Goal: Obtain resource: Obtain resource

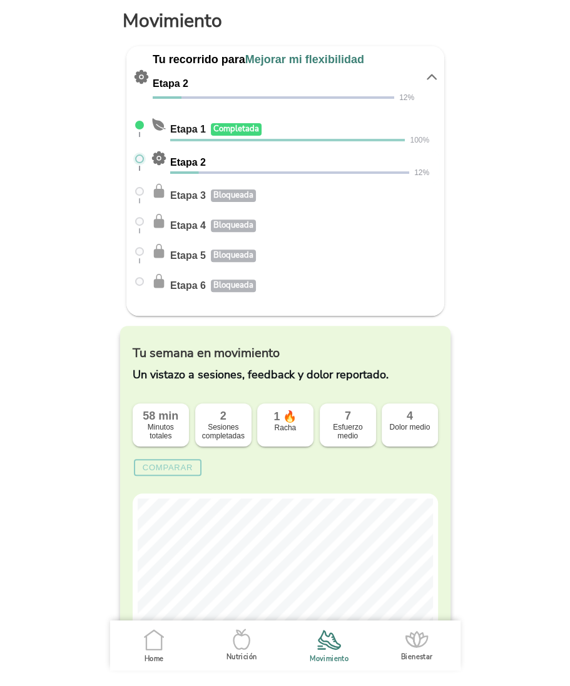
click at [155, 640] on icon ".cls-1 { stroke-width: 0px; } .cls-1, .cls-2 { fill: none; } .cls-2 { stroke-li…" at bounding box center [154, 640] width 26 height 26
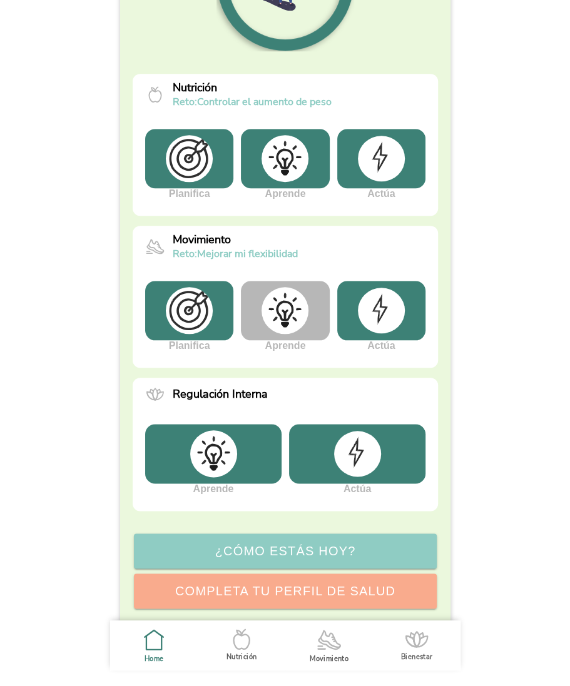
scroll to position [227, 0]
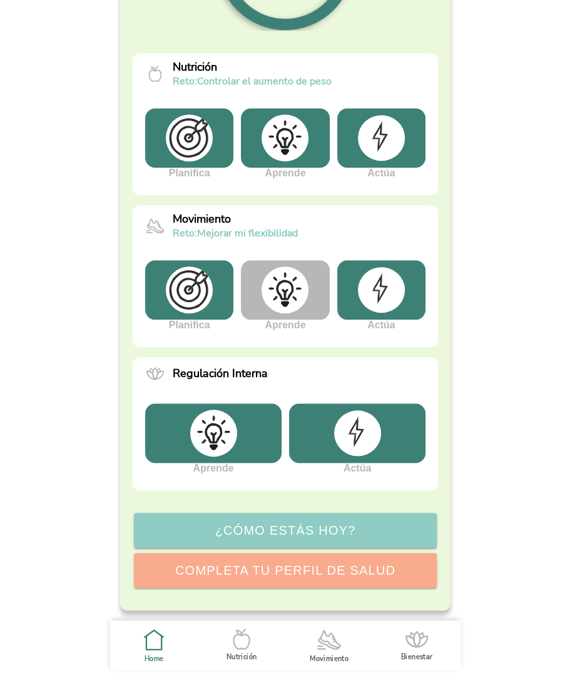
click at [332, 638] on icon ".cls-1 { stroke-width: 0px; } .cls-1, .cls-2 { fill: none; } .cls-2 { stroke-li…" at bounding box center [329, 640] width 26 height 26
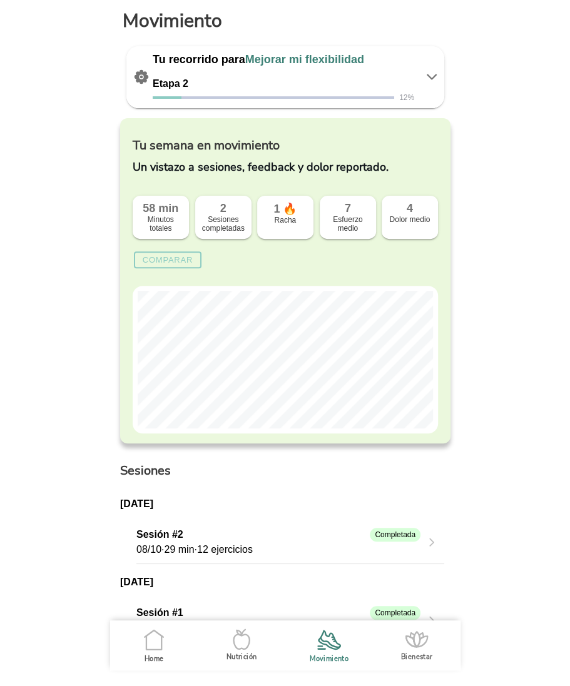
click at [160, 641] on icon ".cls-1 { stroke-width: 0px; } .cls-1, .cls-2 { fill: none; } .cls-2 { stroke-li…" at bounding box center [154, 640] width 26 height 26
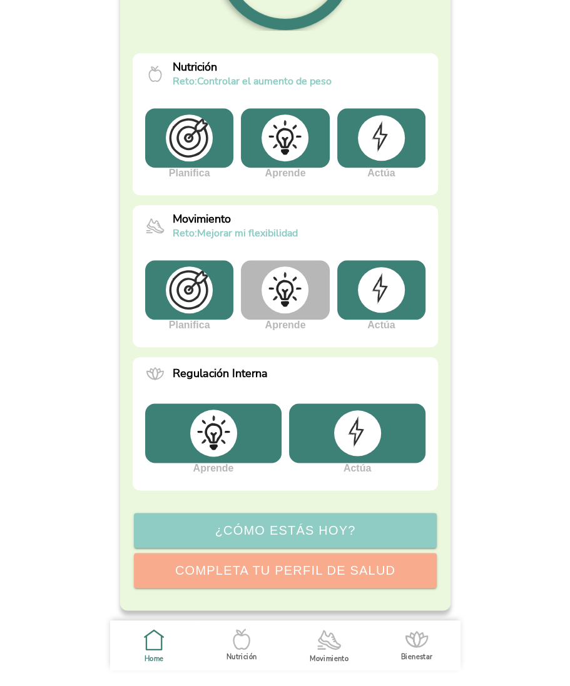
click at [414, 639] on icon at bounding box center [416, 636] width 13 height 6
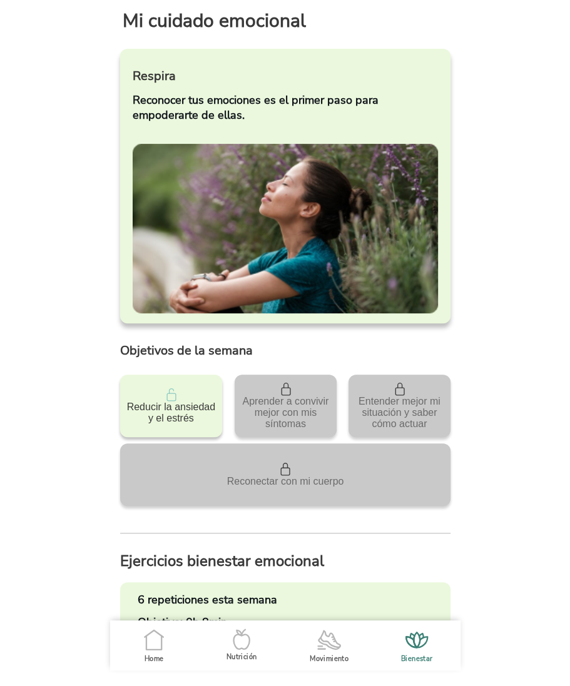
click at [241, 646] on icon ".cls-1 { stroke-width: 0px; } .cls-1, .cls-2 { fill: none; } .cls-2 { stroke-li…" at bounding box center [241, 639] width 26 height 26
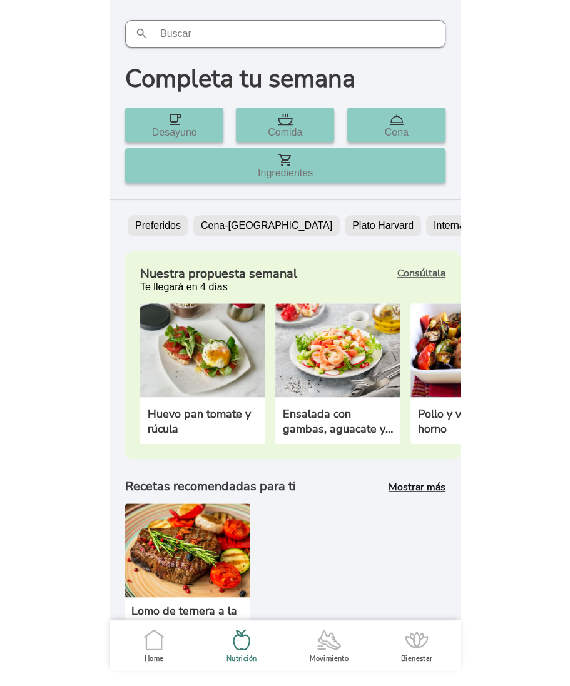
click at [321, 639] on icon at bounding box center [329, 642] width 19 height 10
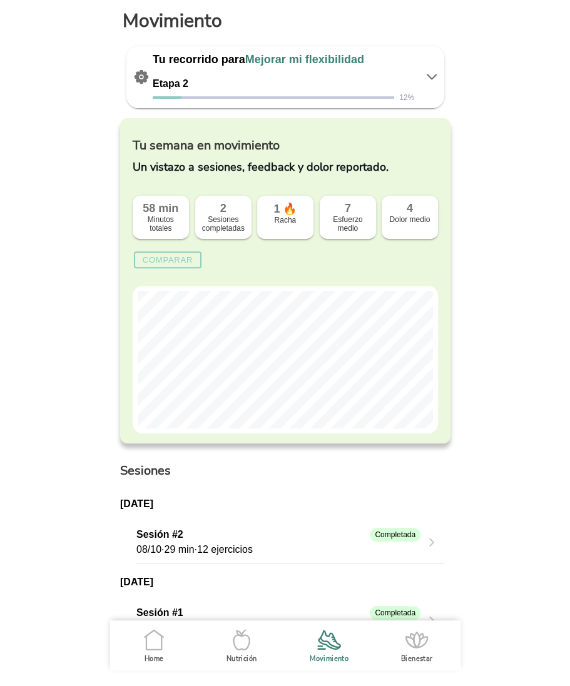
click at [412, 630] on icon ".cls-1 { stroke-width: 0px; } .cls-1, .cls-2 { fill: none; } .cls-2 { stroke-li…" at bounding box center [417, 640] width 26 height 26
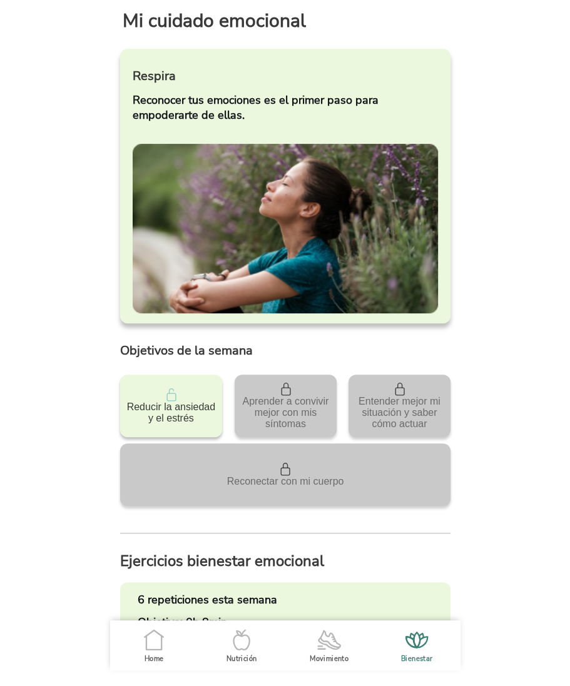
click at [153, 645] on icon ".cls-1 { stroke-width: 0px; } .cls-1, .cls-2 { fill: none; } .cls-2 { stroke-li…" at bounding box center [154, 640] width 26 height 26
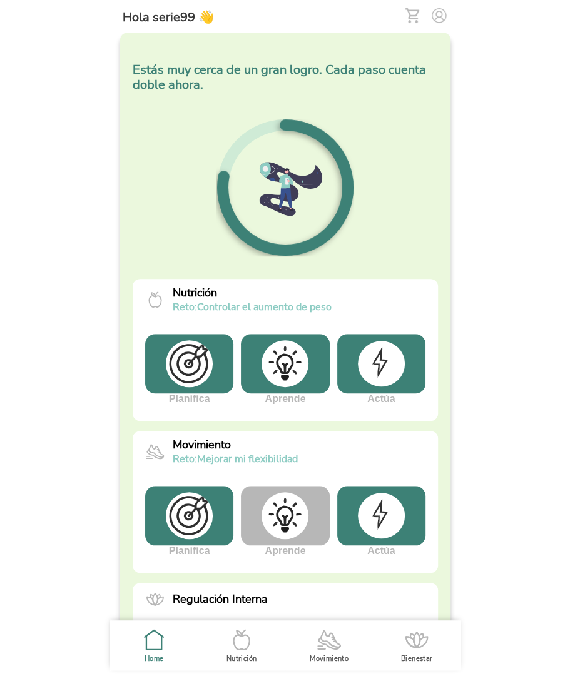
click at [297, 512] on img at bounding box center [285, 515] width 47 height 47
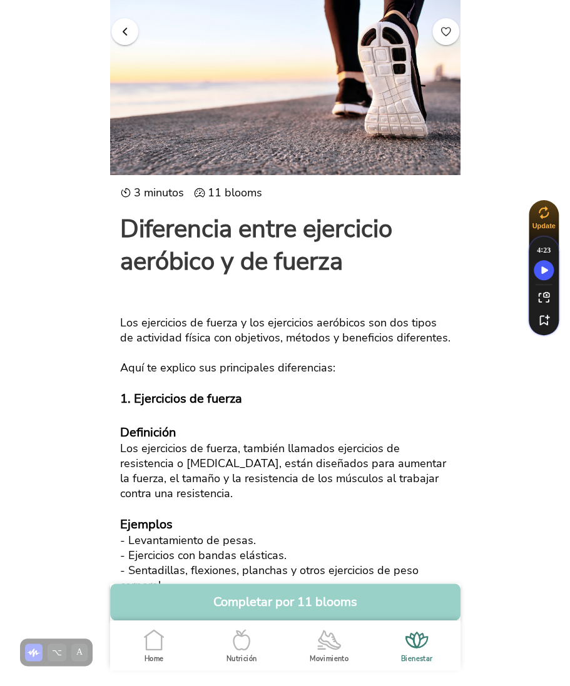
click at [289, 601] on button "Completar por 11 blooms" at bounding box center [285, 602] width 350 height 37
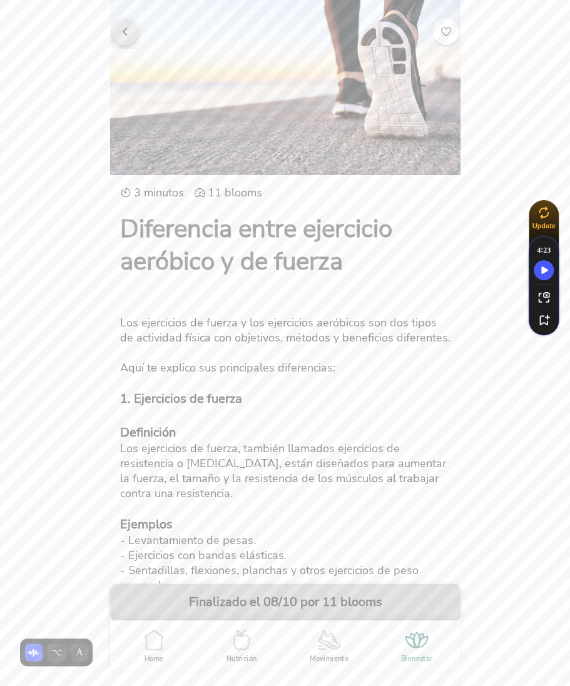
click at [120, 29] on span "button" at bounding box center [125, 31] width 12 height 12
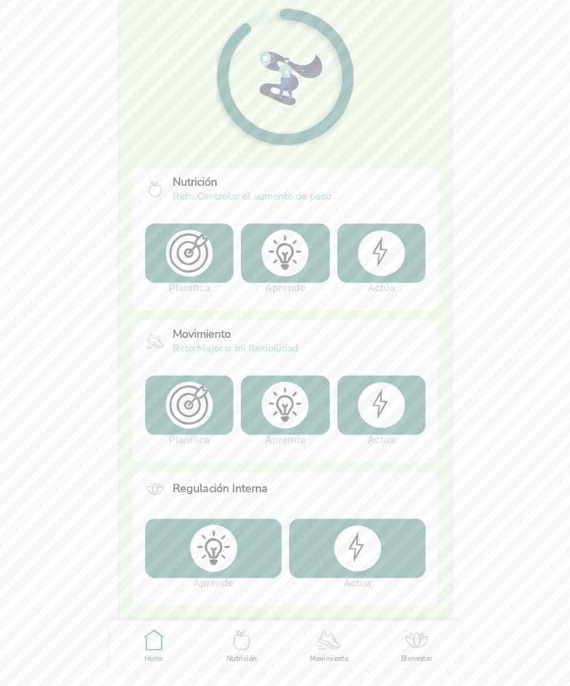
scroll to position [109, 0]
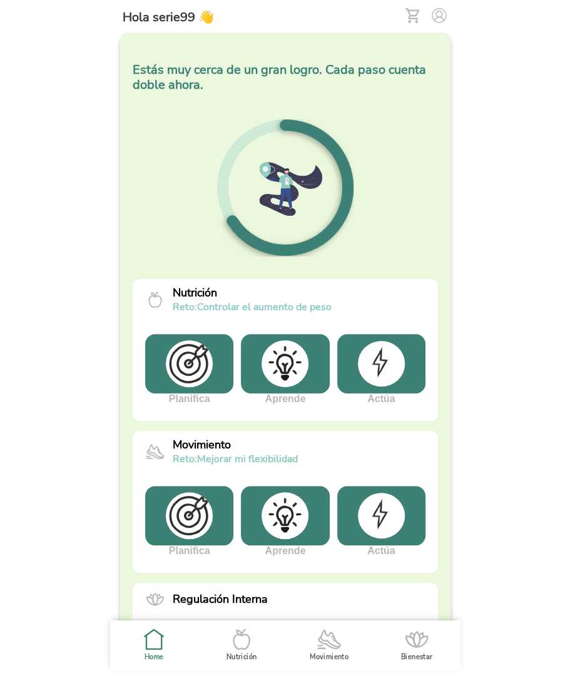
click at [298, 525] on img at bounding box center [285, 515] width 47 height 47
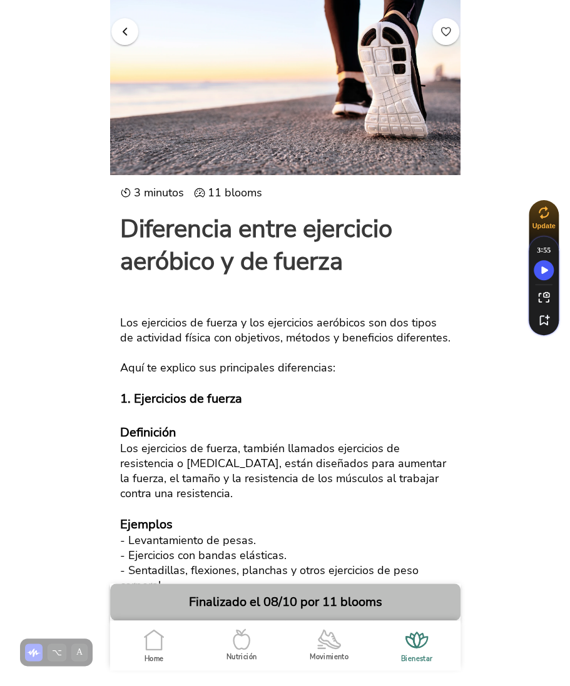
click at [130, 33] on span "button" at bounding box center [125, 31] width 12 height 12
